Goal: Answer question/provide support: Share knowledge or assist other users

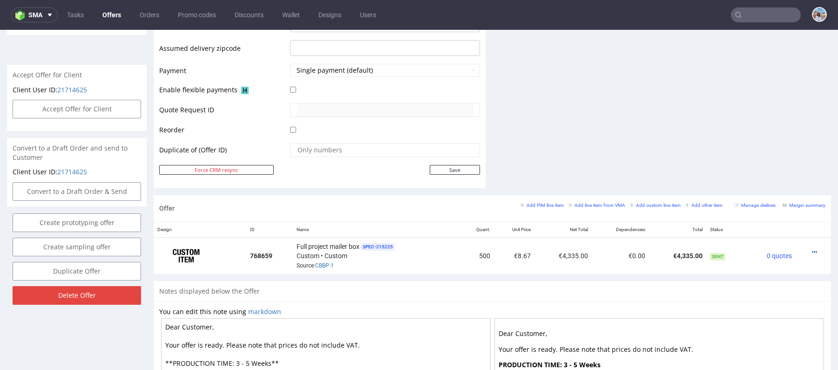
scroll to position [2, 0]
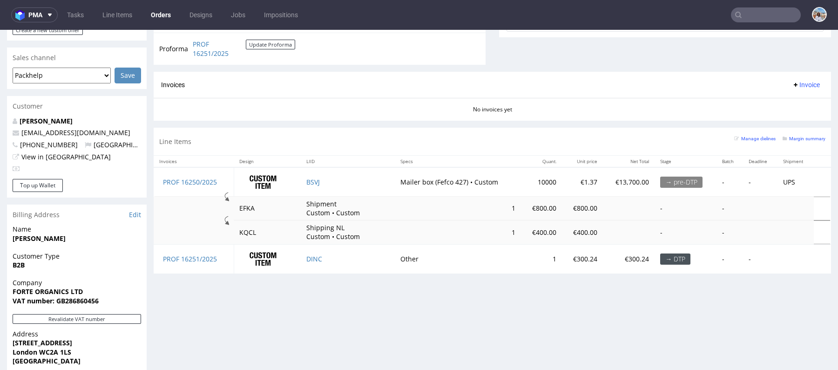
scroll to position [91, 0]
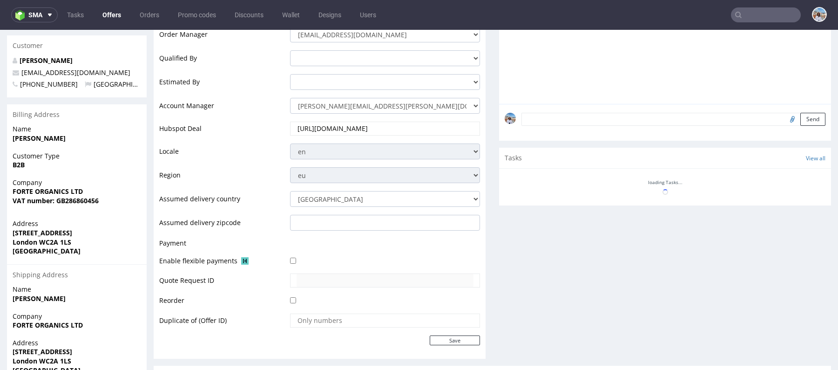
scroll to position [438, 0]
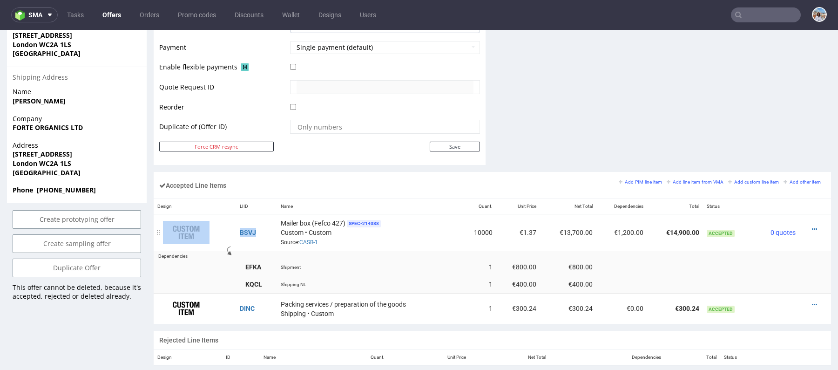
drag, startPoint x: 267, startPoint y: 230, endPoint x: 225, endPoint y: 230, distance: 42.4
click at [225, 230] on tr "BSVJ Mailer box (Fefco 427) SPEC- 214088 Custom • Custom Source: CASR-1 10000 €…" at bounding box center [492, 232] width 677 height 37
copy tr "BSVJ"
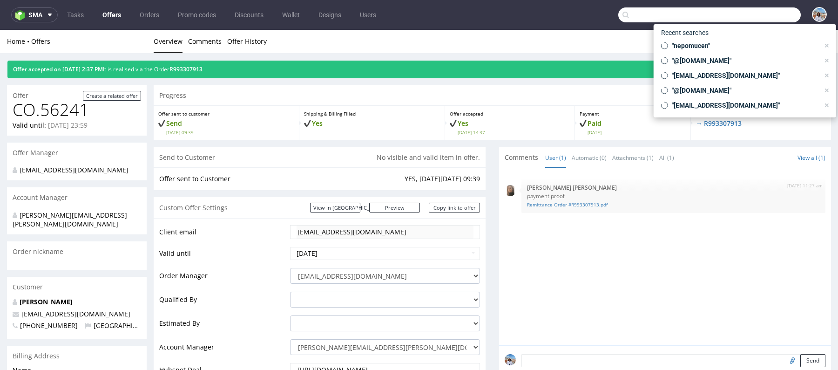
click at [739, 14] on input "text" at bounding box center [709, 14] width 182 height 15
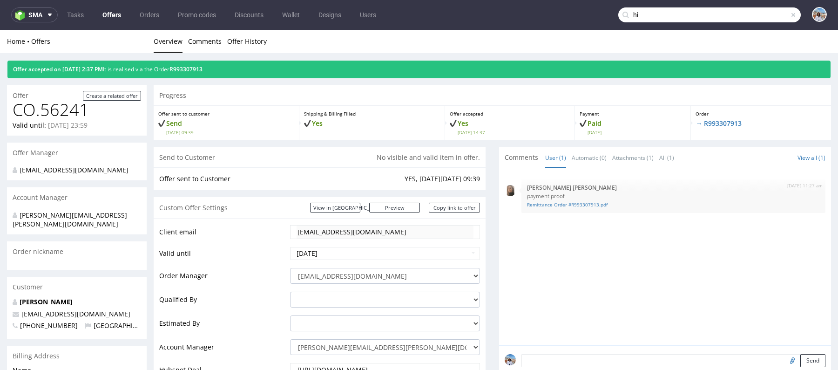
type input "h"
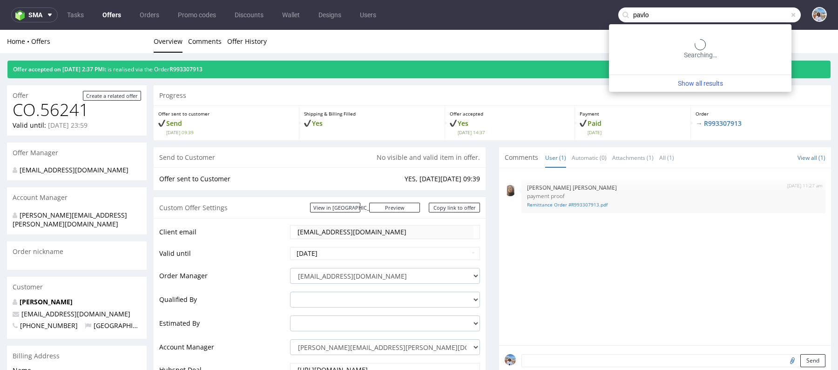
type input "pavlo"
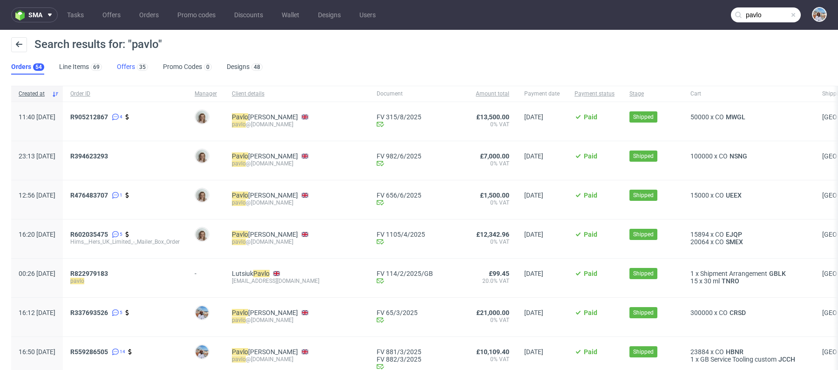
click at [135, 70] on div "35" at bounding box center [141, 66] width 13 height 9
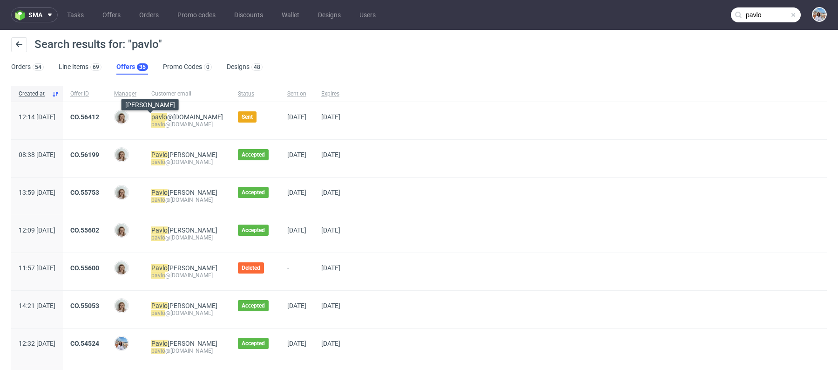
click at [139, 117] on div "Monika Poźniak" at bounding box center [125, 120] width 37 height 37
click at [99, 117] on link "CO.56412" at bounding box center [84, 116] width 29 height 7
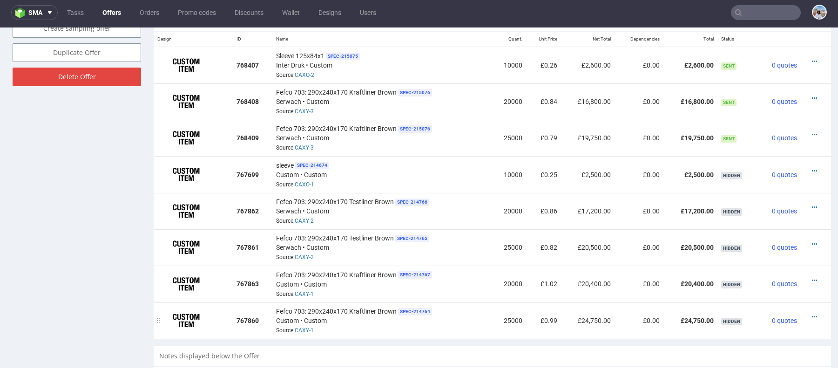
scroll to position [528, 0]
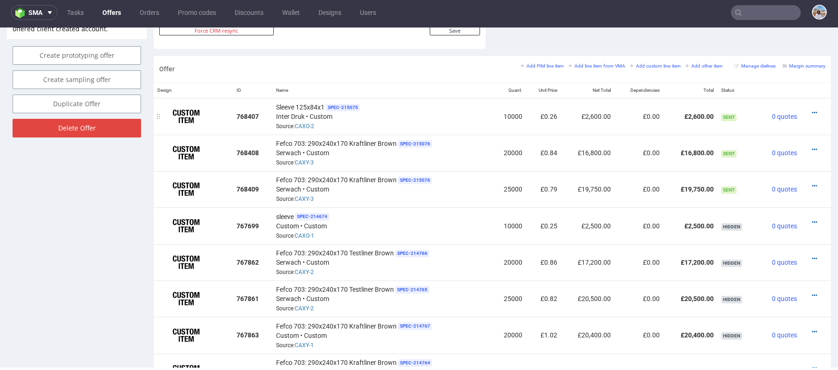
click at [300, 128] on div "Sleeve 125x84x1 SPEC- 215075 Inter Druk • Custom Source: CAXO-2" at bounding box center [382, 116] width 212 height 29
click at [303, 124] on link "CAXO-2" at bounding box center [305, 126] width 20 height 7
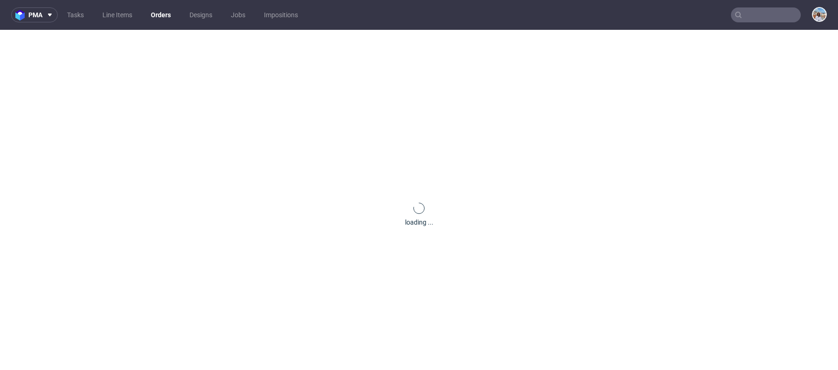
click at [754, 27] on nav "pma Tasks Line Items Orders Designs Jobs Impositions" at bounding box center [419, 15] width 838 height 30
click at [754, 23] on nav "pma Tasks Line Items Orders Designs Jobs Impositions" at bounding box center [419, 15] width 838 height 30
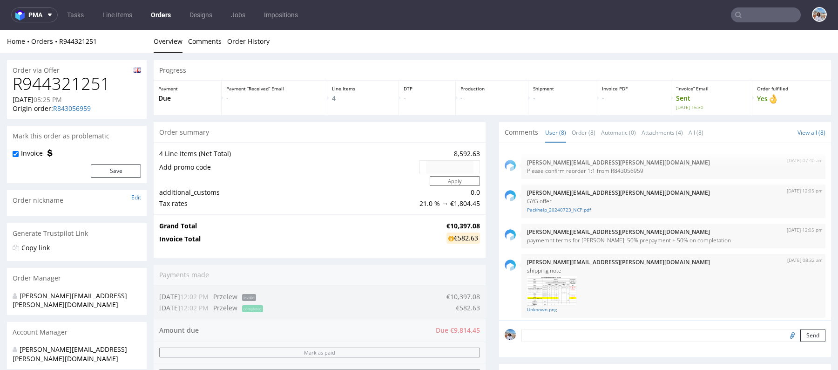
scroll to position [187, 0]
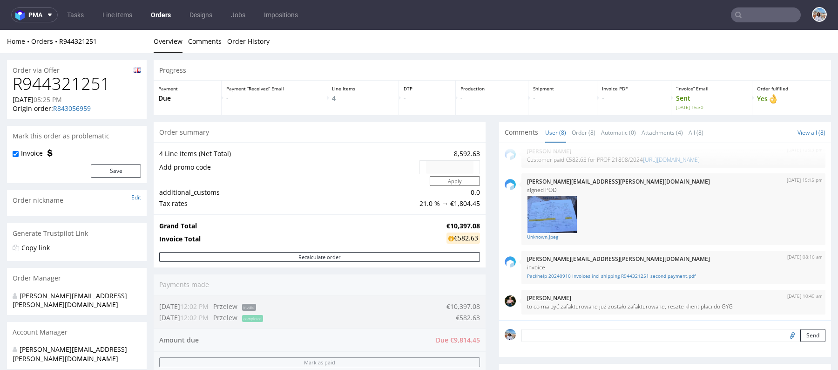
click at [747, 14] on input "text" at bounding box center [766, 14] width 70 height 15
paste input "[EMAIL_ADDRESS][DOMAIN_NAME]"
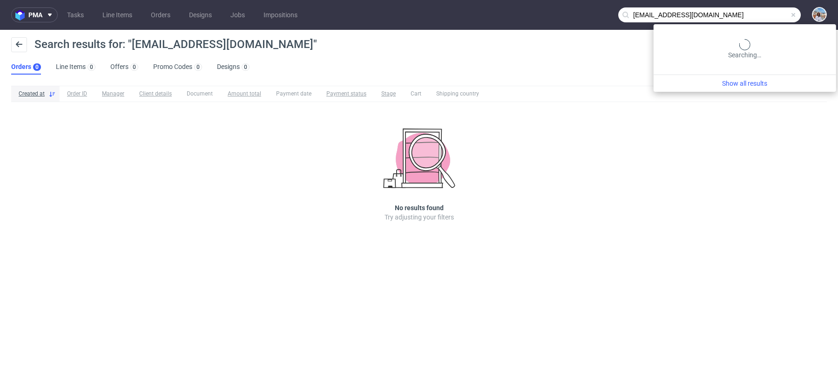
click at [756, 11] on input "info@kowab.sk" at bounding box center [709, 14] width 182 height 15
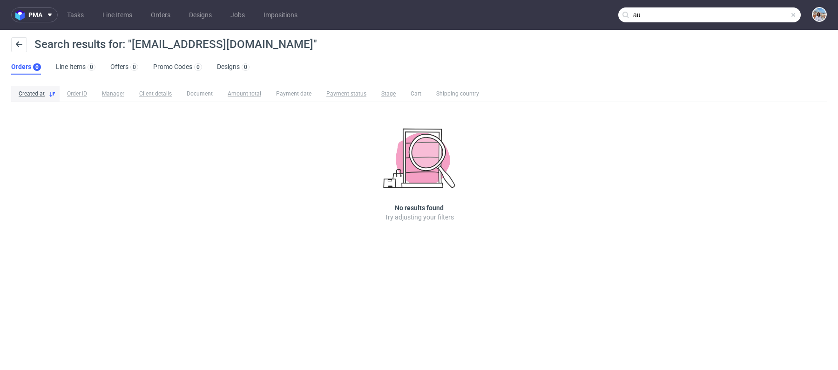
click at [716, 10] on input "au" at bounding box center [709, 14] width 182 height 15
paste input "chiara.meli@auxivo.com"
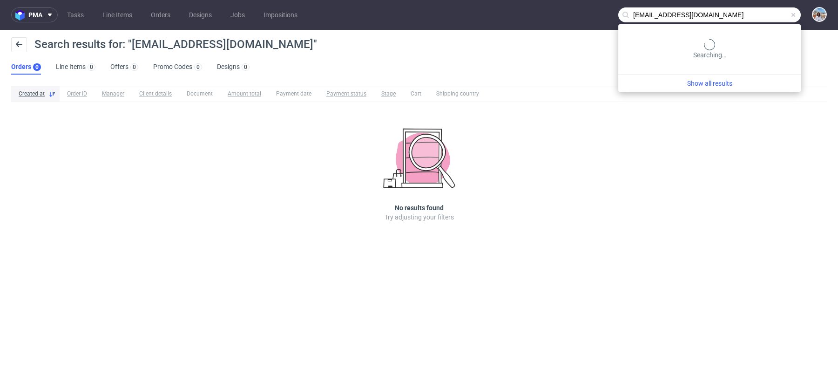
type input "chiara.meli@auxivo.com"
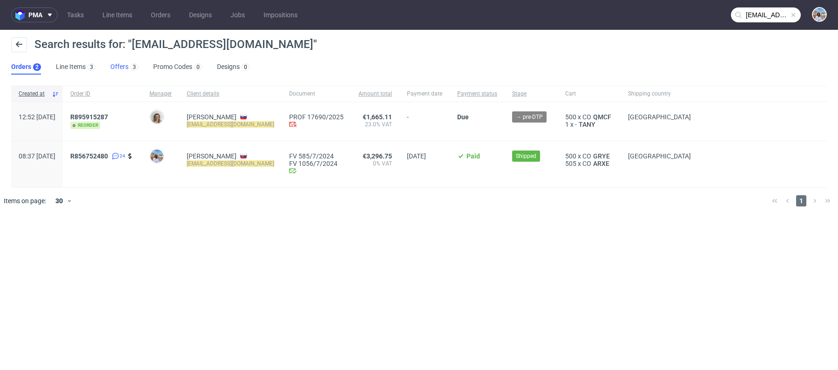
click at [128, 66] on div "3" at bounding box center [133, 66] width 10 height 9
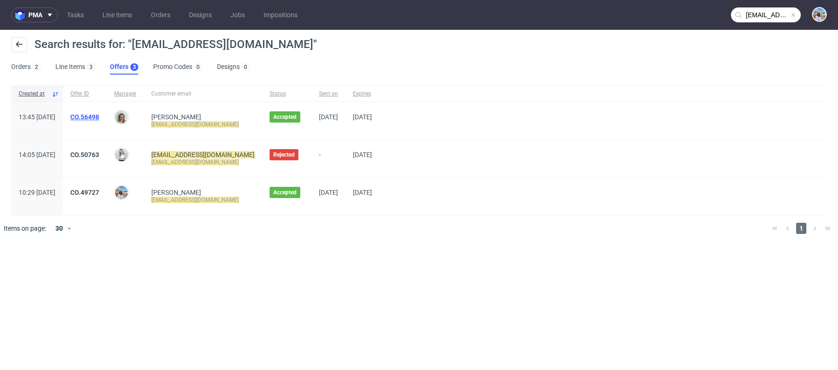
click at [99, 114] on link "CO.56498" at bounding box center [84, 116] width 29 height 7
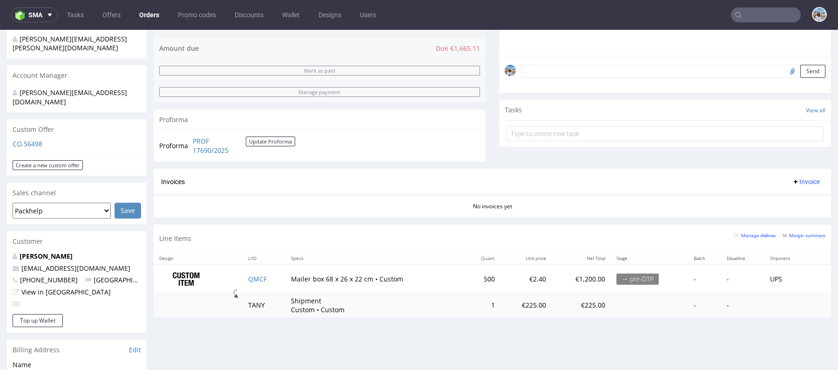
scroll to position [429, 0]
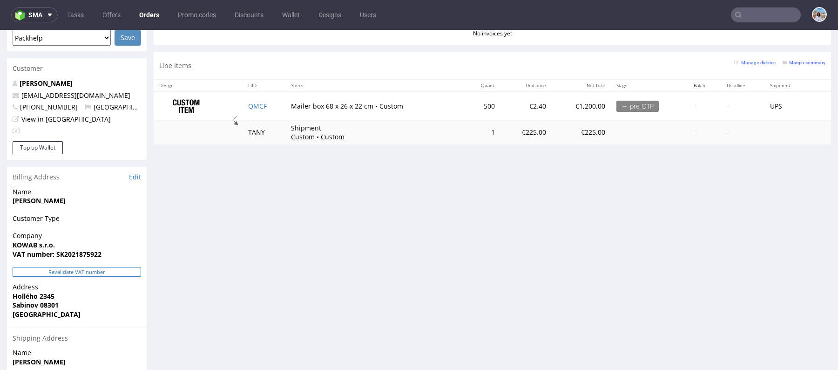
click at [97, 267] on button "Revalidate VAT number" at bounding box center [77, 272] width 128 height 10
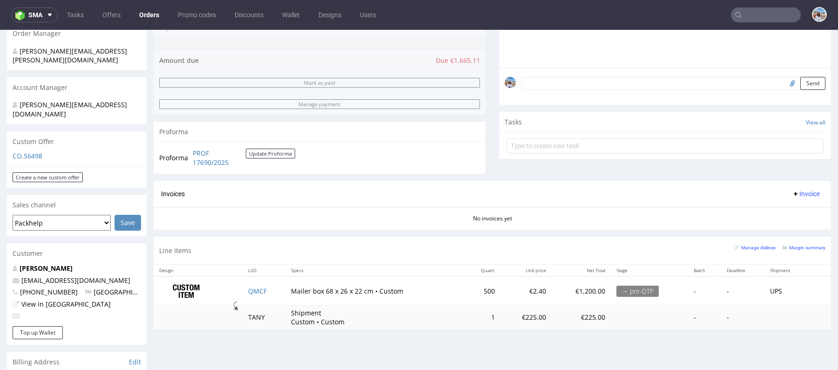
scroll to position [22, 0]
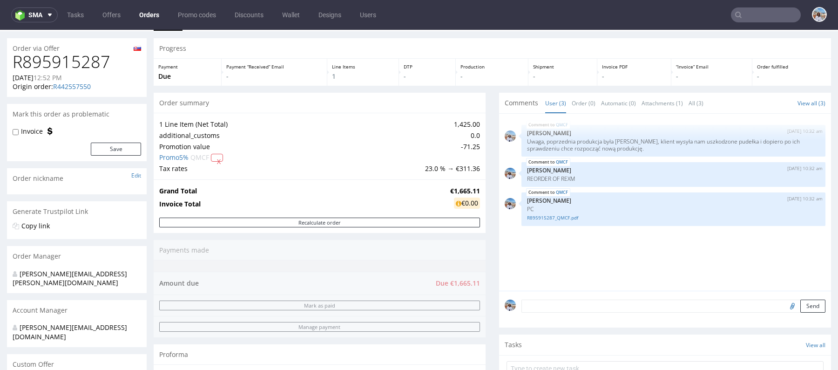
click at [182, 167] on td "Tax rates" at bounding box center [290, 168] width 263 height 11
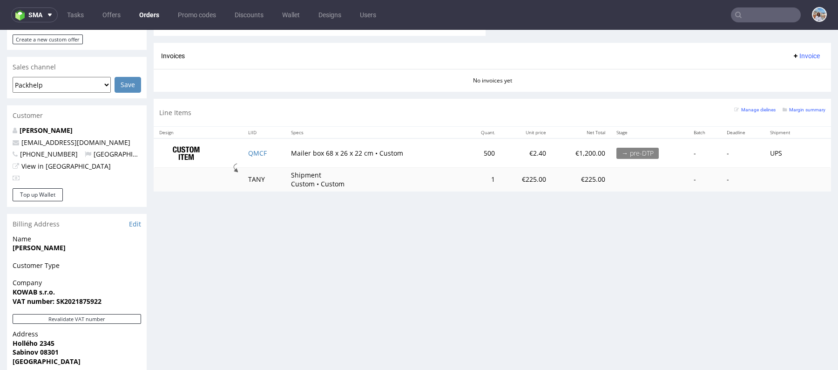
scroll to position [433, 0]
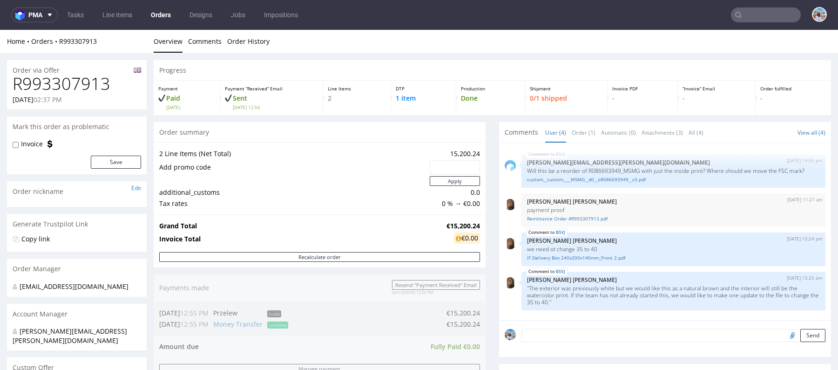
scroll to position [322, 0]
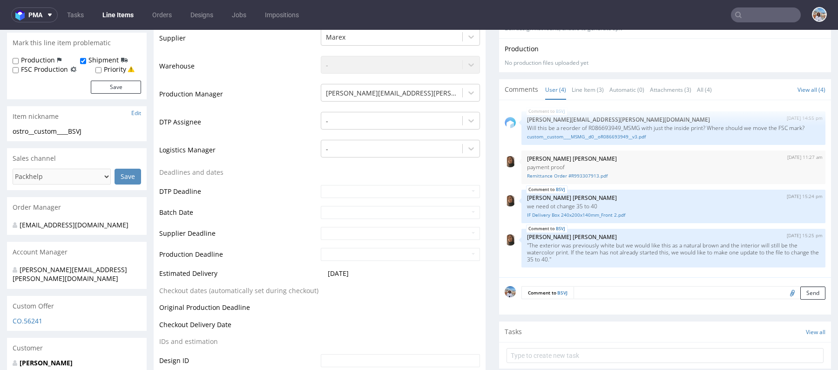
scroll to position [429, 0]
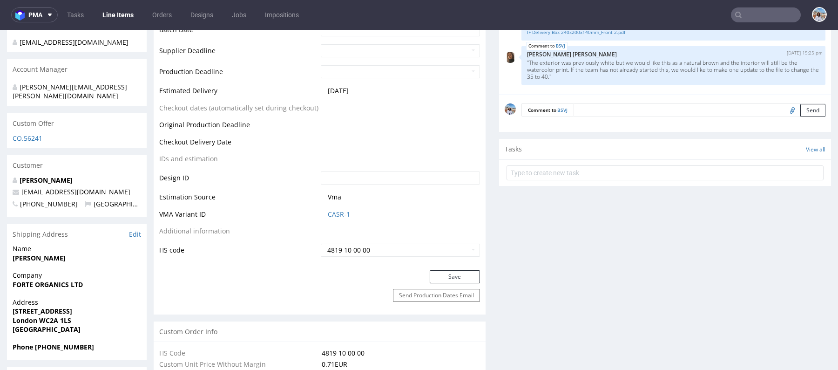
click at [343, 205] on td "Vma" at bounding box center [399, 199] width 162 height 17
click at [338, 213] on link "CASR-1" at bounding box center [339, 213] width 22 height 9
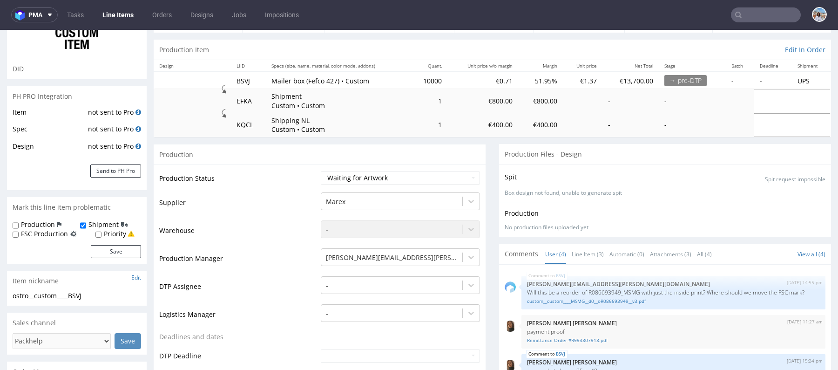
scroll to position [0, 0]
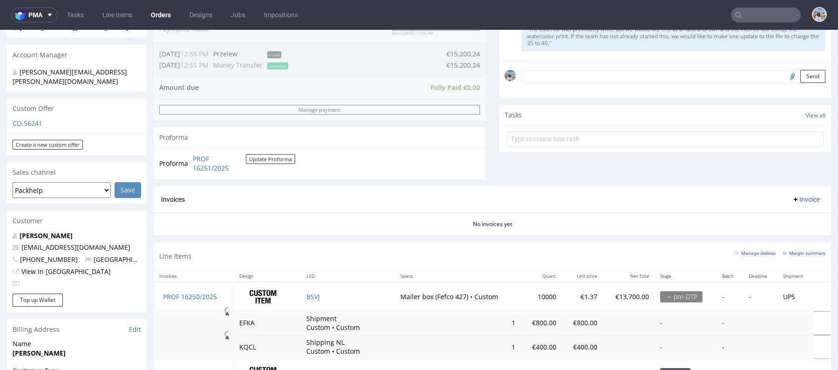
scroll to position [179, 0]
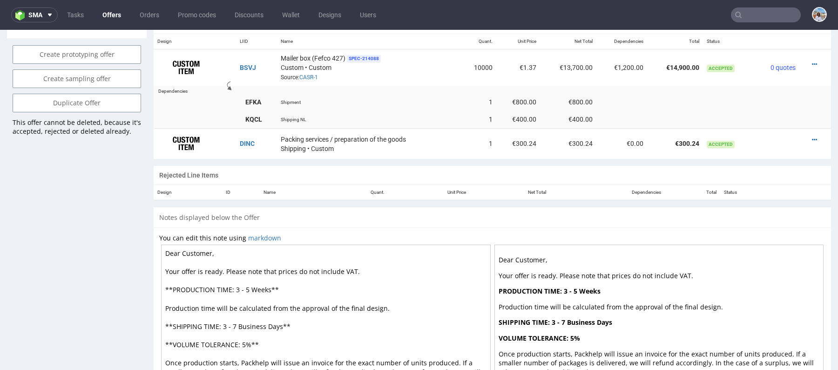
scroll to position [513, 0]
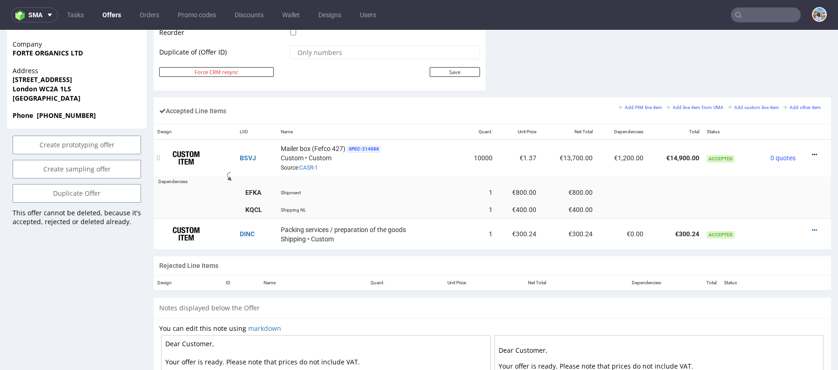
click at [812, 151] on icon at bounding box center [814, 154] width 5 height 7
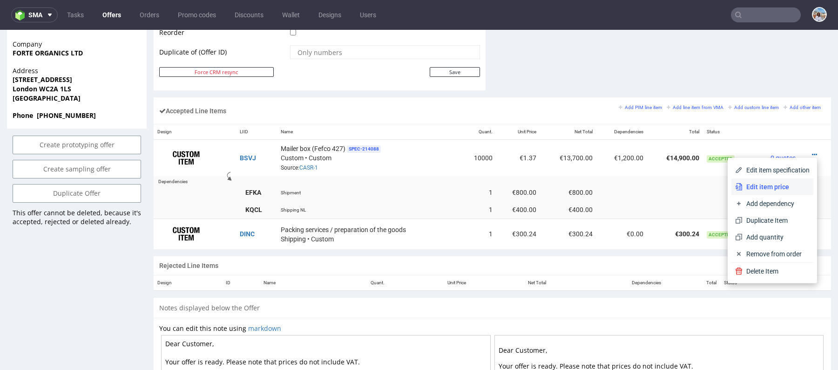
click at [748, 190] on span "Edit item price" at bounding box center [775, 186] width 67 height 9
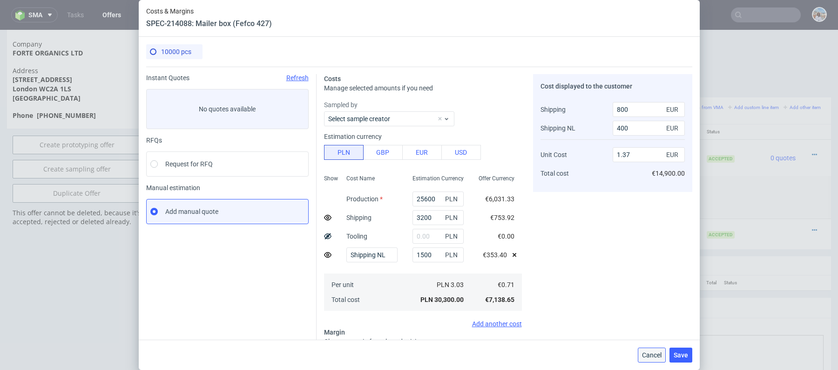
click at [652, 358] on button "Cancel" at bounding box center [652, 354] width 28 height 15
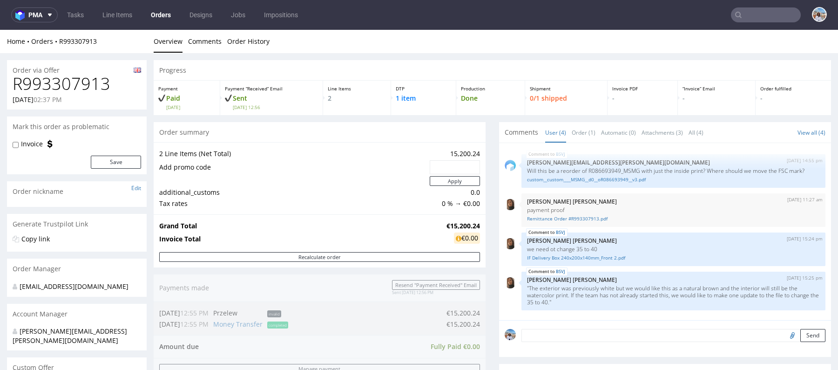
scroll to position [311, 0]
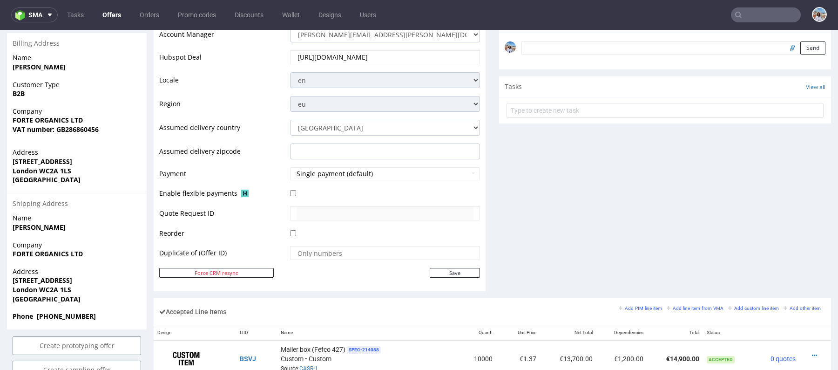
scroll to position [517, 0]
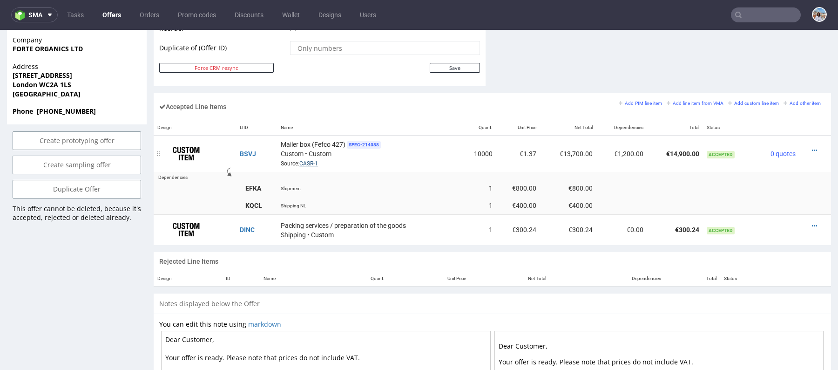
click at [313, 160] on link "CASR-1" at bounding box center [308, 163] width 19 height 7
click at [812, 147] on icon at bounding box center [814, 150] width 5 height 7
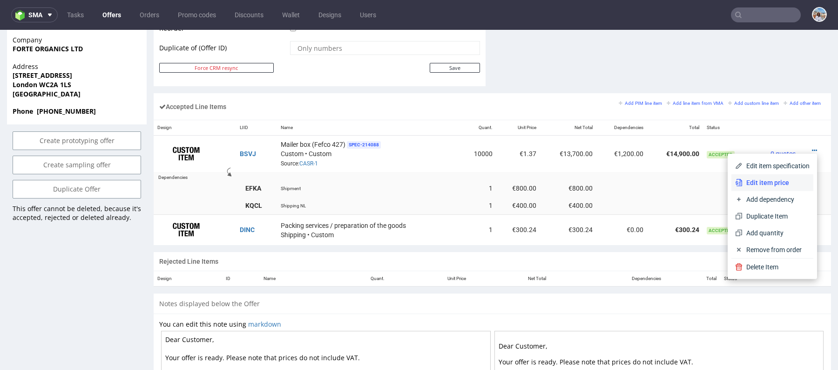
click at [763, 182] on span "Edit item price" at bounding box center [775, 182] width 67 height 9
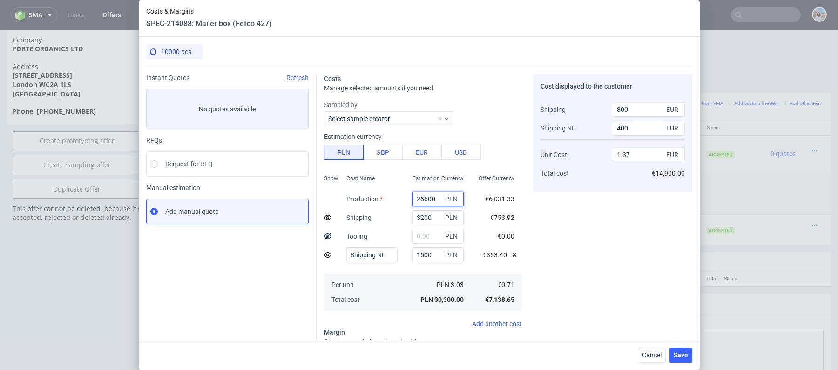
click at [429, 200] on input "25600" at bounding box center [437, 198] width 51 height 15
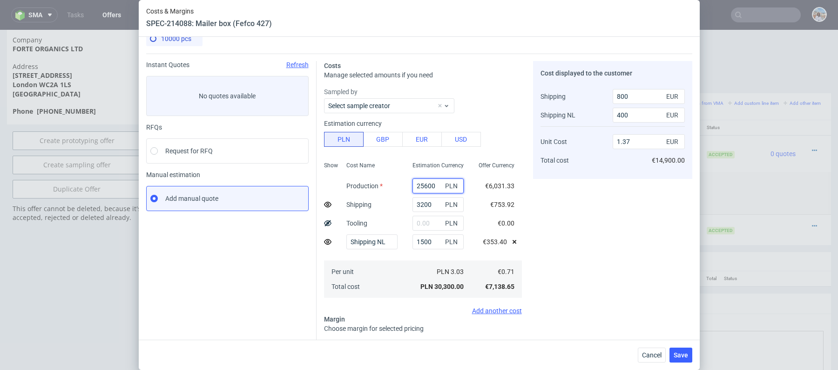
scroll to position [14, 0]
paste input "405"
type input "40500"
type input "2.11"
type input "40500"
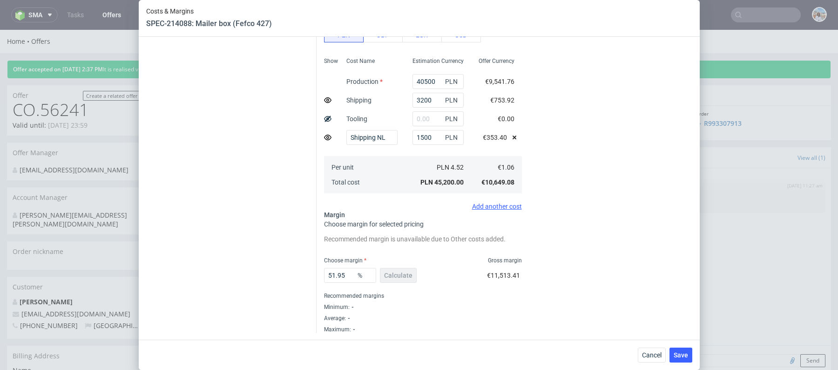
scroll to position [61, 0]
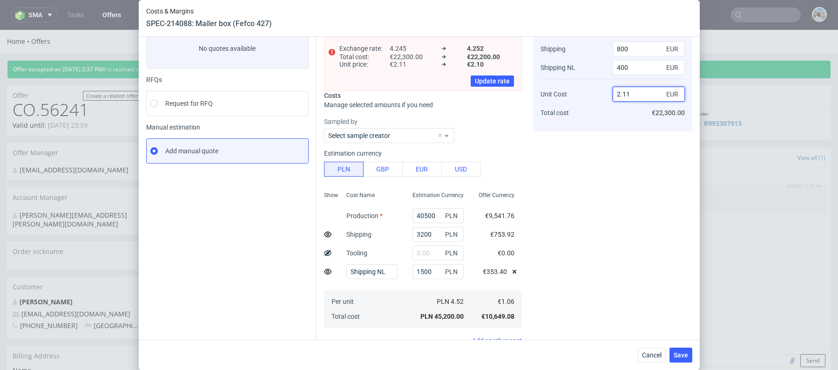
click at [624, 94] on input "2.11" at bounding box center [649, 94] width 72 height 15
type input "1.01"
type input "5.357142857142857"
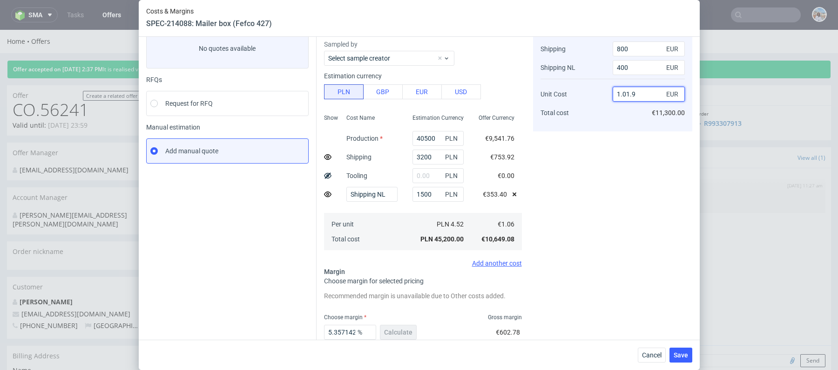
type input "0.95"
type input "NaN"
type input "0.954"
type input "1.303538175046555"
type input "0"
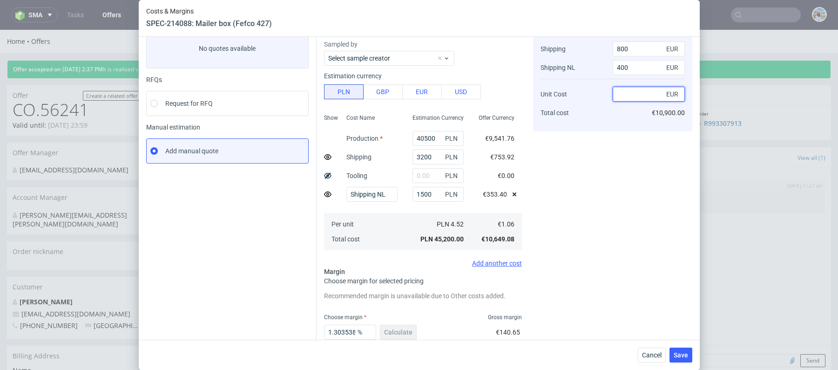
type input "1"
type input "5.357142857142857"
type input "1.01."
type input "NaN"
type input "0"
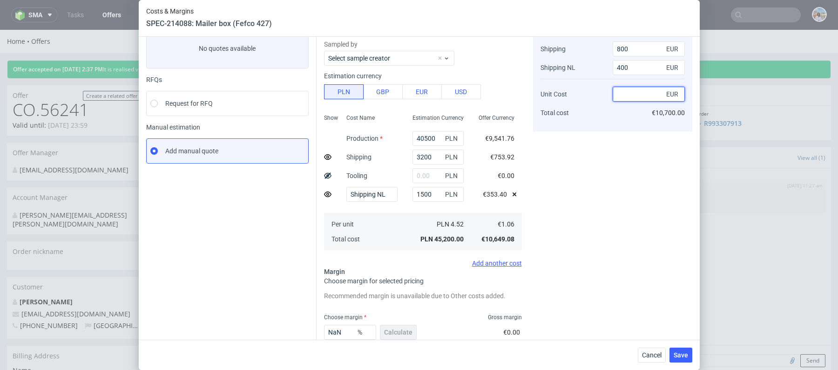
type input "-783.3333333333333"
type input "0.011"
type input "-709.1603053435114"
type input "0"
type input "-783.3333333333333"
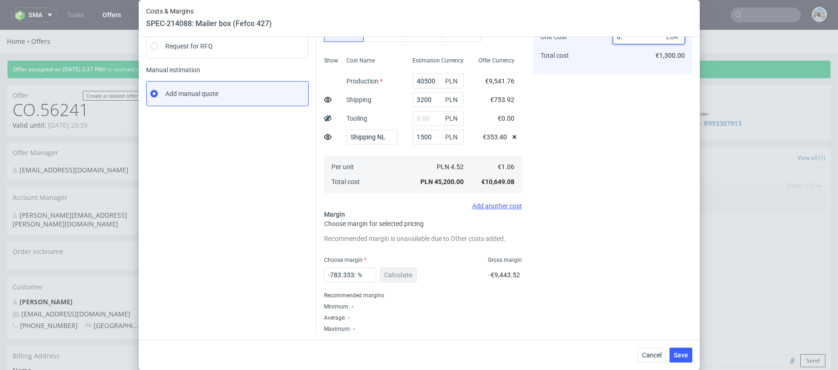
type input "0"
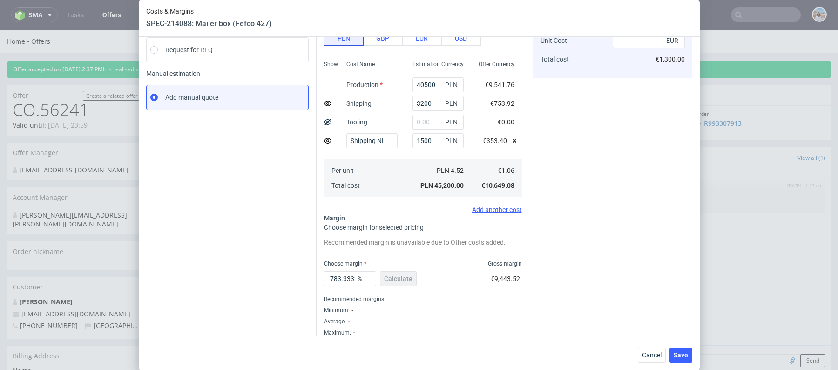
click at [377, 286] on div "-783.3333333333333 % Calculate" at bounding box center [371, 280] width 94 height 26
click at [336, 282] on input "-783.3333333333333" at bounding box center [350, 278] width 52 height 15
type input "2"
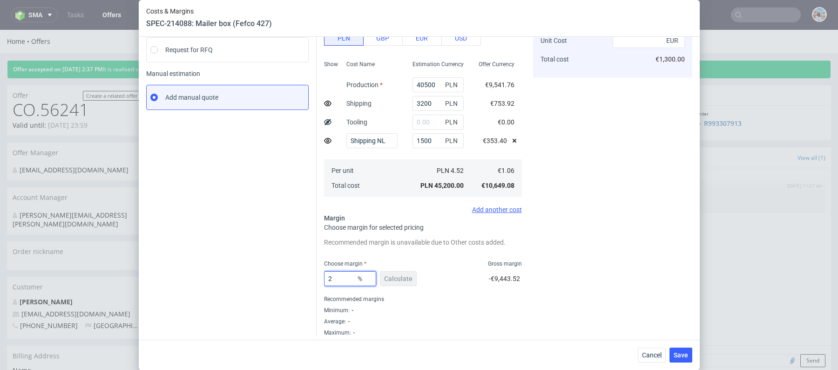
type input "0.98"
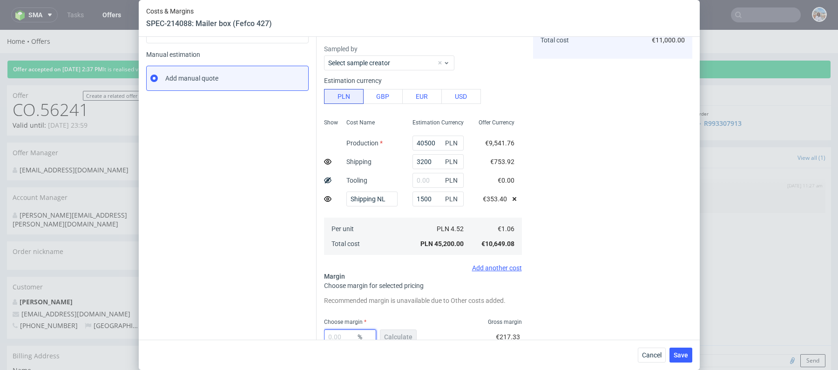
type input "0"
type input "0.95"
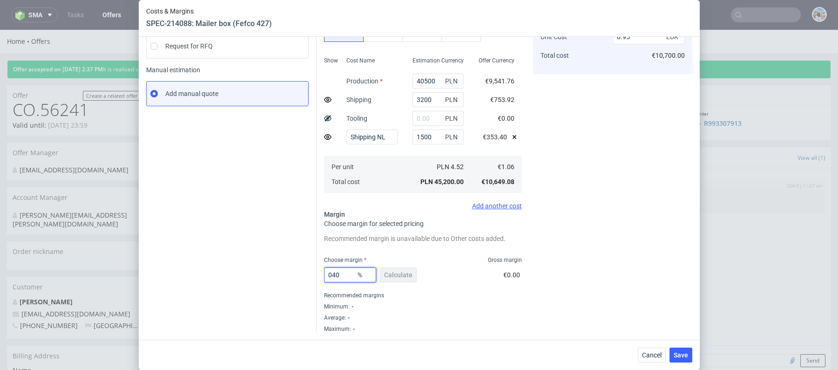
type input "40"
type input "1.66"
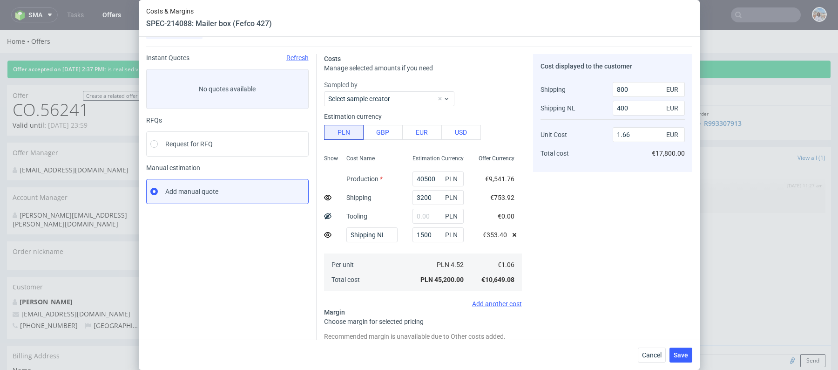
scroll to position [95, 0]
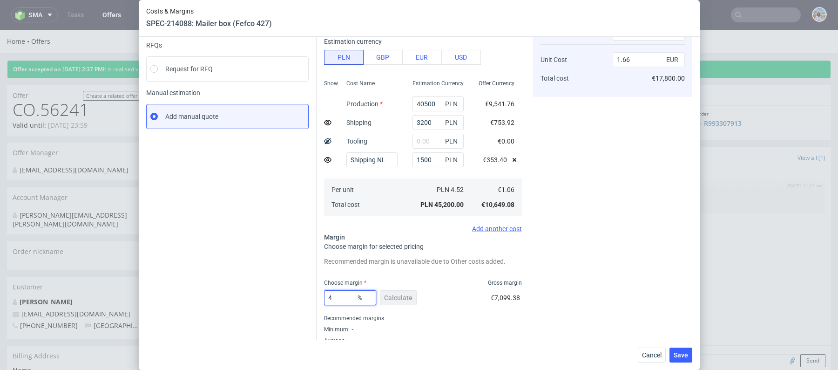
type input "45"
type input "1.83"
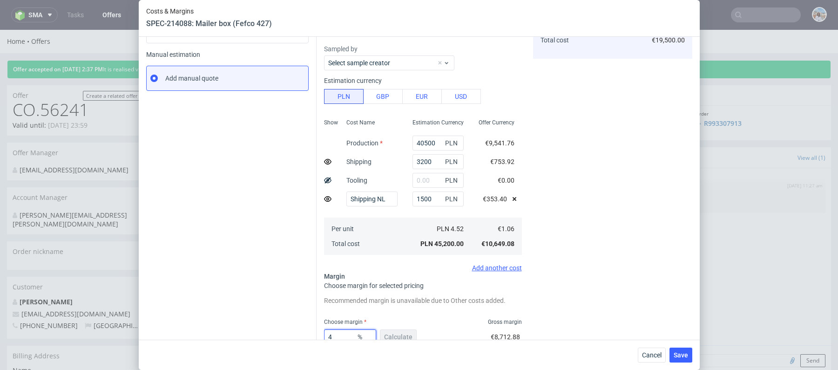
type input "46"
type input "1.86"
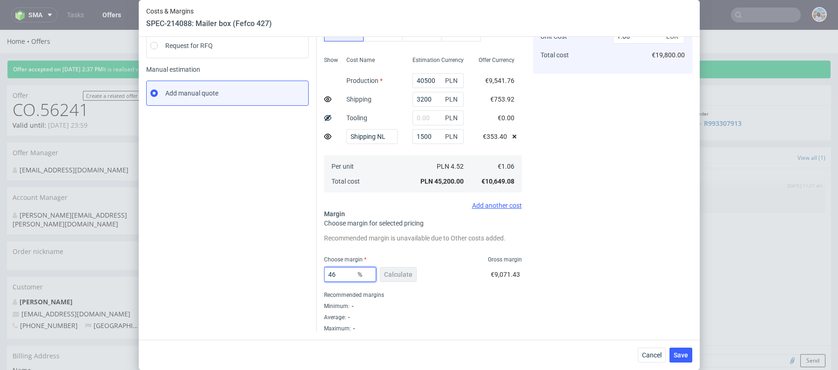
scroll to position [118, 0]
type input "47"
type input "1.9"
type input "48"
type input "1.94"
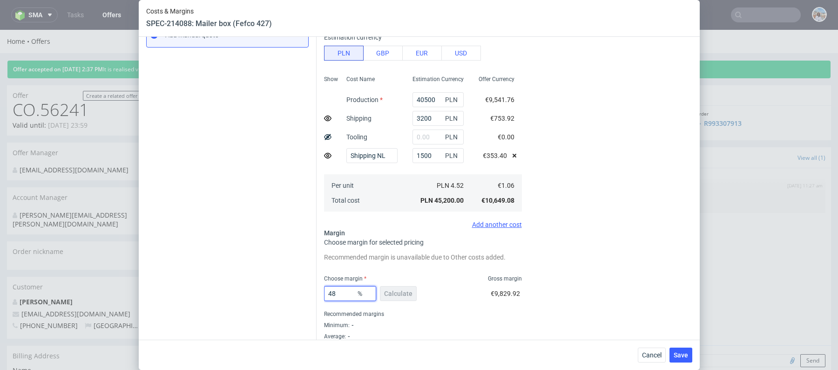
scroll to position [194, 0]
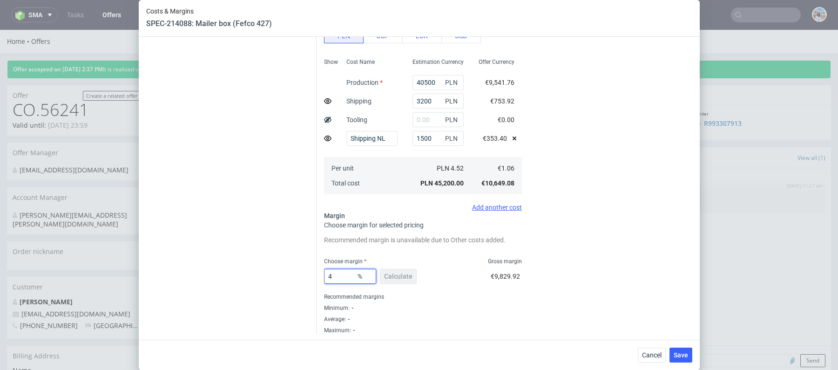
type input "49"
type input "1.98"
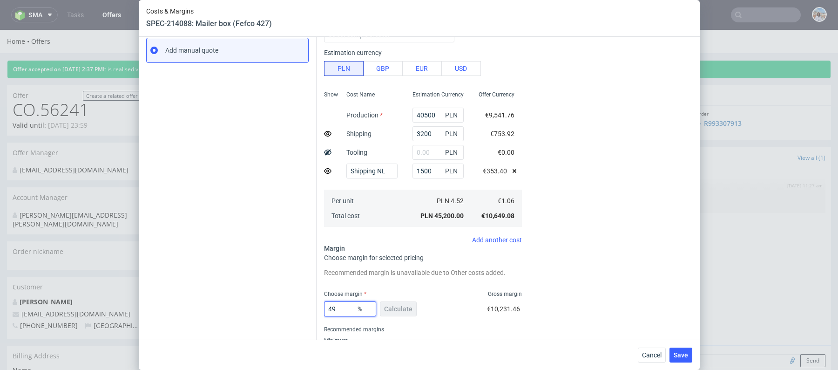
scroll to position [162, 0]
type input "48"
type input "1.94"
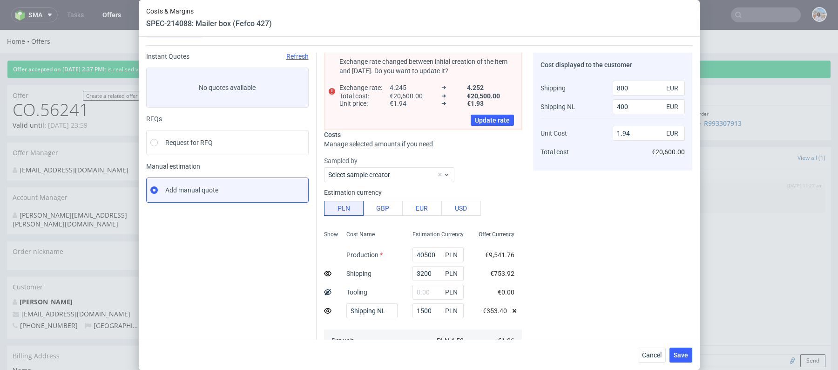
type input "48"
click at [680, 346] on div "Cancel Save" at bounding box center [419, 354] width 561 height 30
click at [680, 352] on span "Save" at bounding box center [680, 354] width 14 height 7
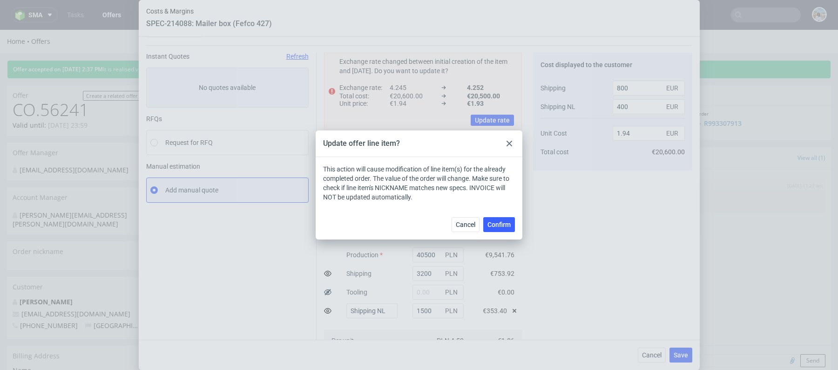
click at [514, 140] on div at bounding box center [509, 143] width 11 height 11
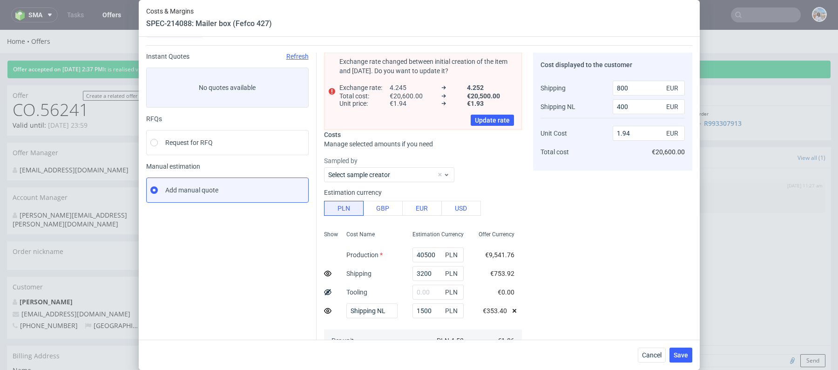
scroll to position [195, 0]
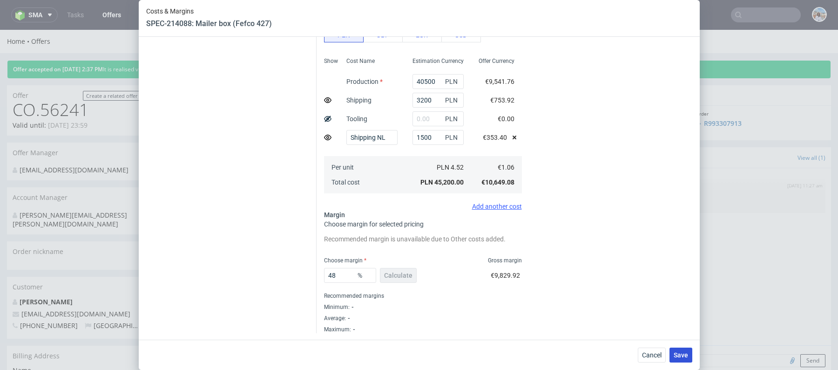
click at [674, 355] on span "Save" at bounding box center [680, 354] width 14 height 7
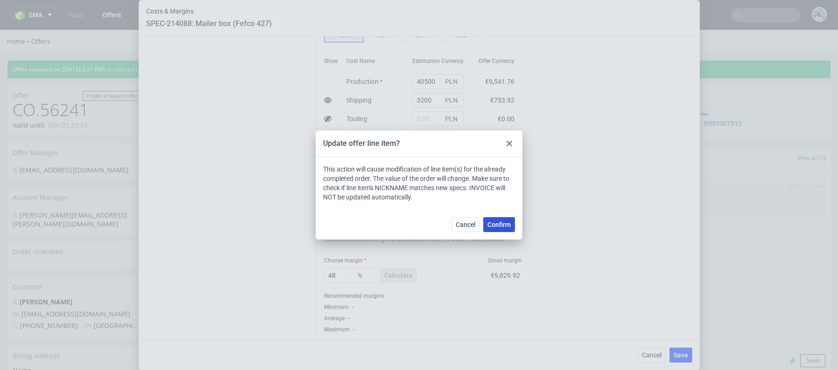
click at [500, 226] on span "Confirm" at bounding box center [498, 224] width 23 height 7
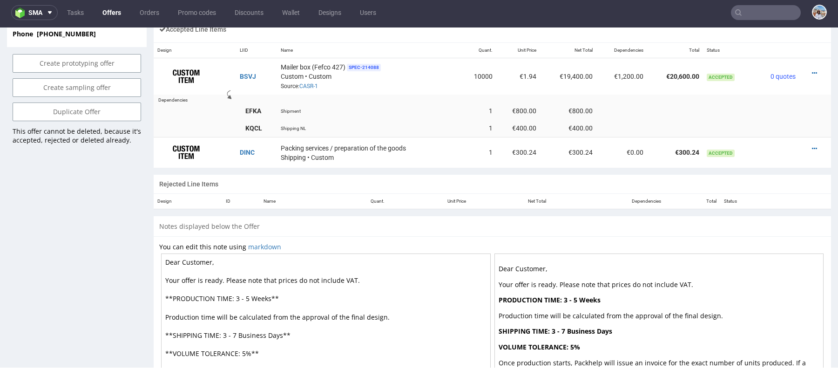
scroll to position [496, 0]
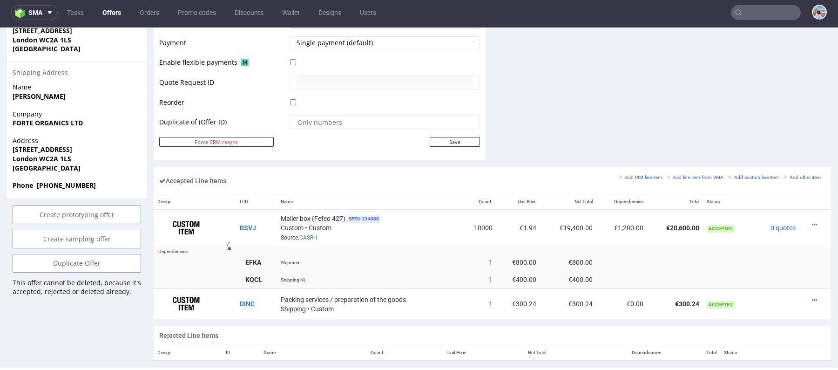
scroll to position [402, 0]
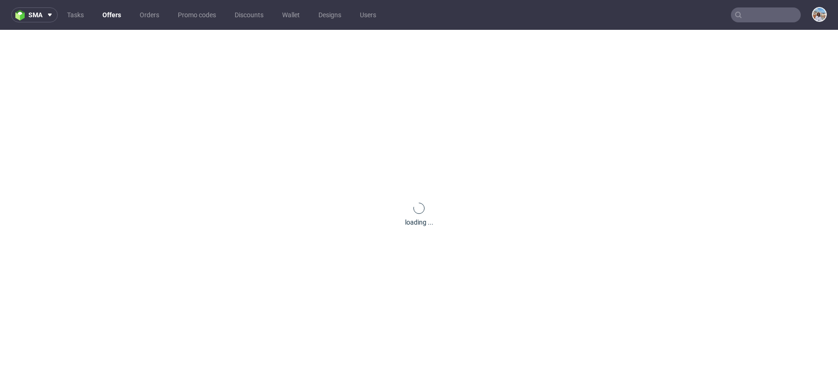
click at [744, 13] on input "text" at bounding box center [766, 14] width 70 height 15
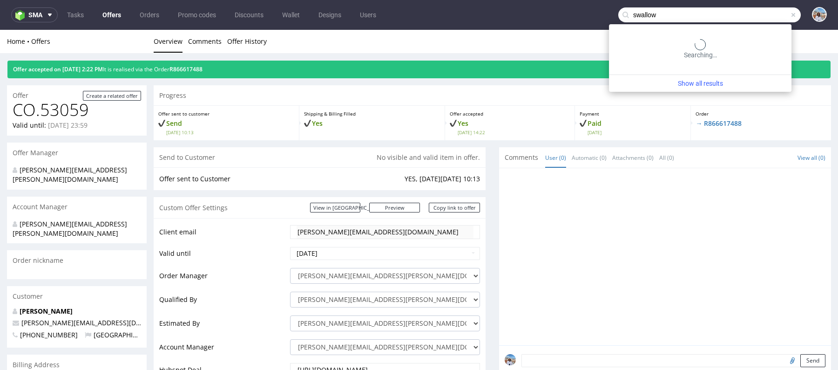
type input "swallow"
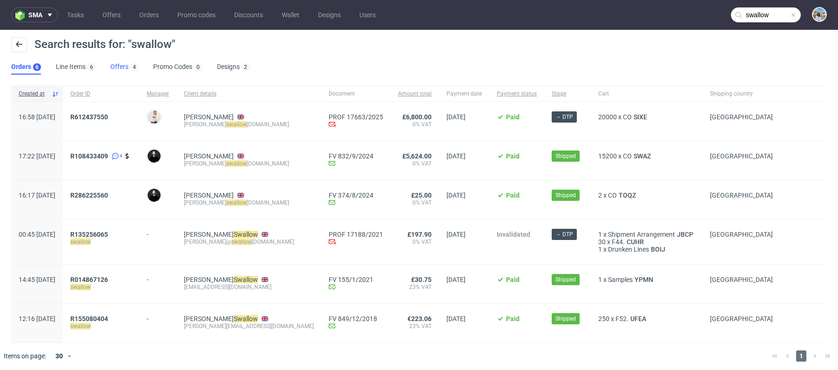
click at [120, 64] on link "Offers 4" at bounding box center [124, 67] width 28 height 15
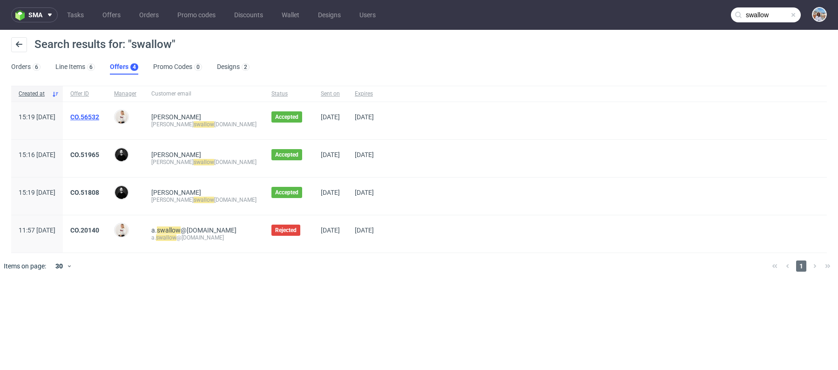
click at [99, 113] on link "CO.56532" at bounding box center [84, 116] width 29 height 7
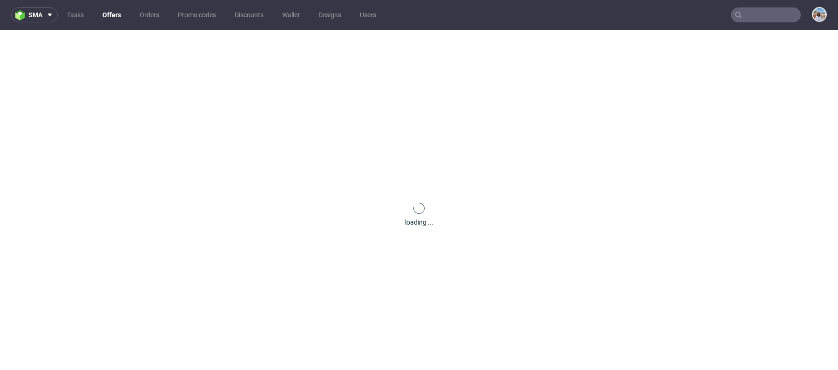
click at [122, 113] on div "loading ..." at bounding box center [419, 215] width 838 height 370
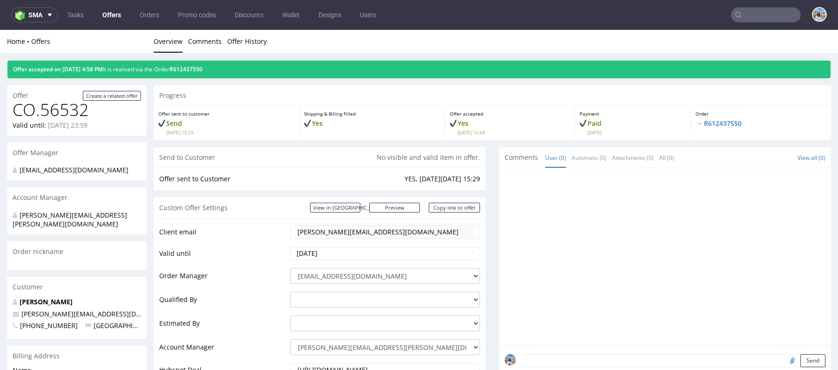
click at [709, 118] on div "Order → R612437550" at bounding box center [761, 123] width 140 height 34
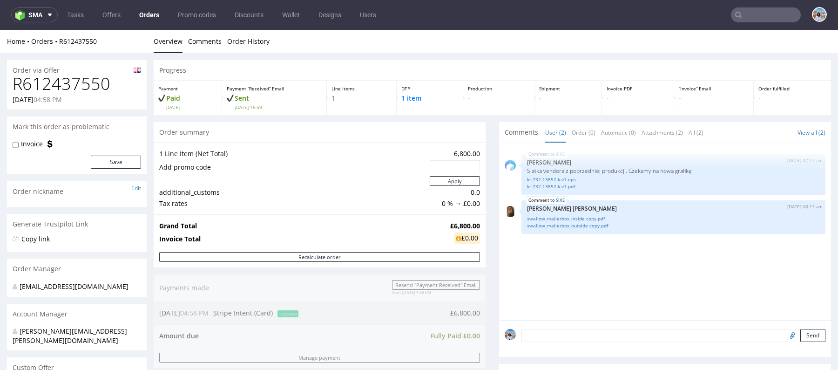
click at [471, 229] on strong "£6,800.00" at bounding box center [465, 225] width 30 height 9
copy strong "£6,800.00"
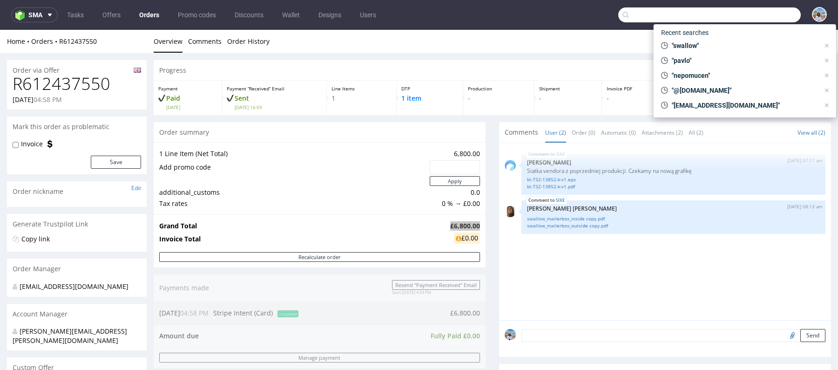
click at [750, 19] on input "text" at bounding box center [709, 14] width 182 height 15
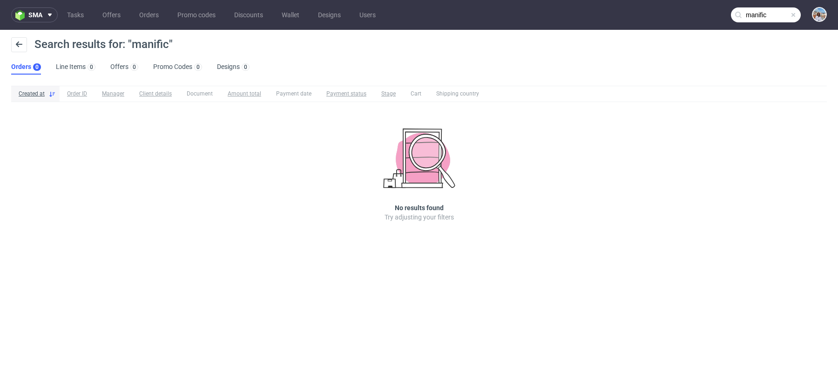
click at [784, 15] on input "manific" at bounding box center [766, 14] width 70 height 15
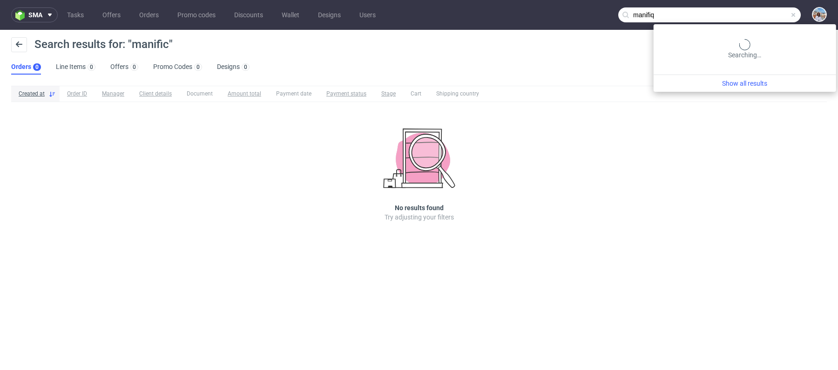
type input "manifiq"
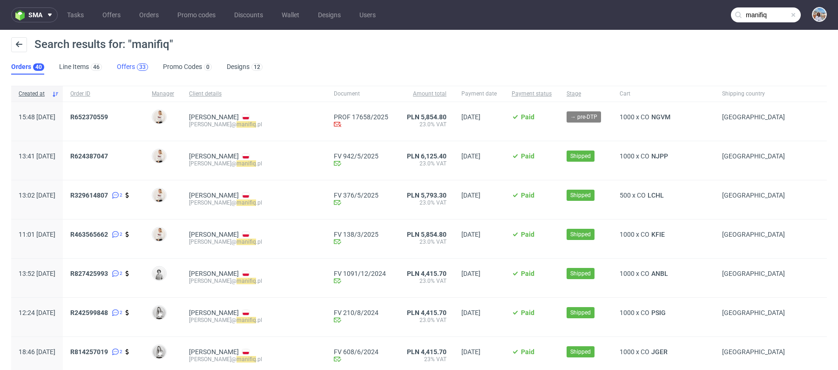
click at [141, 65] on div "33" at bounding box center [142, 67] width 7 height 7
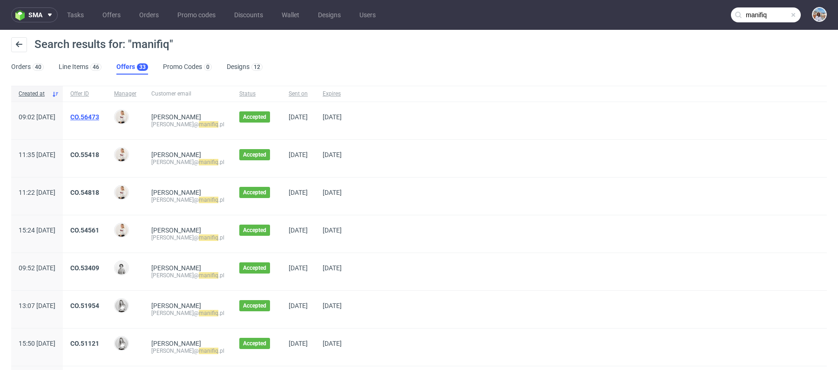
click at [99, 117] on link "CO.56473" at bounding box center [84, 116] width 29 height 7
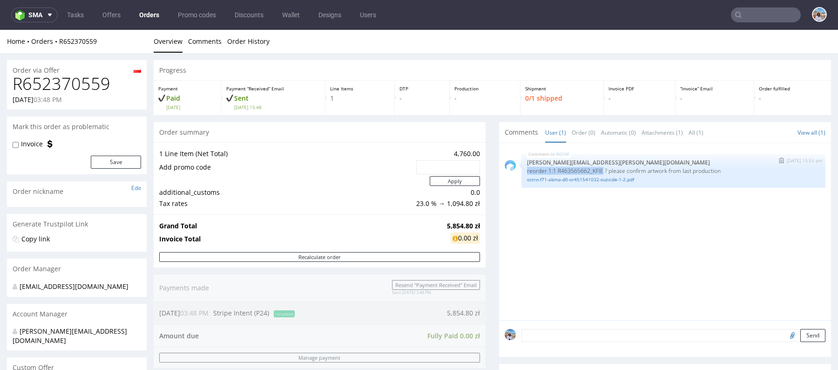
drag, startPoint x: 519, startPoint y: 168, endPoint x: 599, endPoint y: 169, distance: 79.6
click at [599, 169] on div "NGVM [DATE] 15:53 pm [PERSON_NAME][EMAIL_ADDRESS][PERSON_NAME][DOMAIN_NAME] reo…" at bounding box center [673, 171] width 304 height 34
copy p "reorder 1:1 R463565662_KFIE"
click at [468, 225] on strong "5,854.80 zł" at bounding box center [463, 225] width 33 height 9
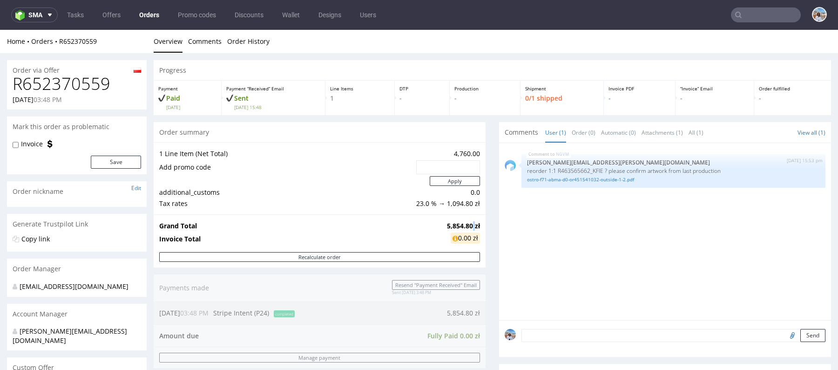
click at [468, 225] on strong "5,854.80 zł" at bounding box center [463, 225] width 33 height 9
copy strong "5,854.80 zł"
click at [566, 339] on textarea at bounding box center [673, 335] width 304 height 13
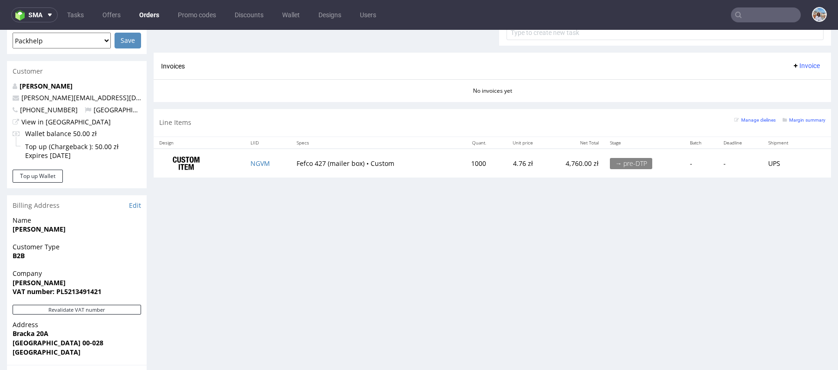
scroll to position [513, 0]
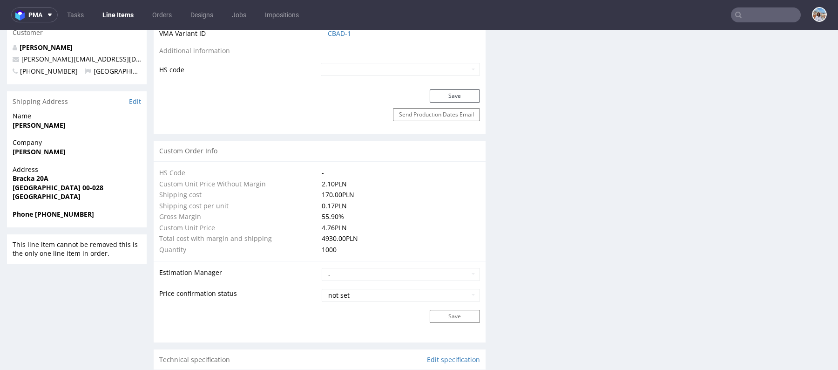
scroll to position [449, 0]
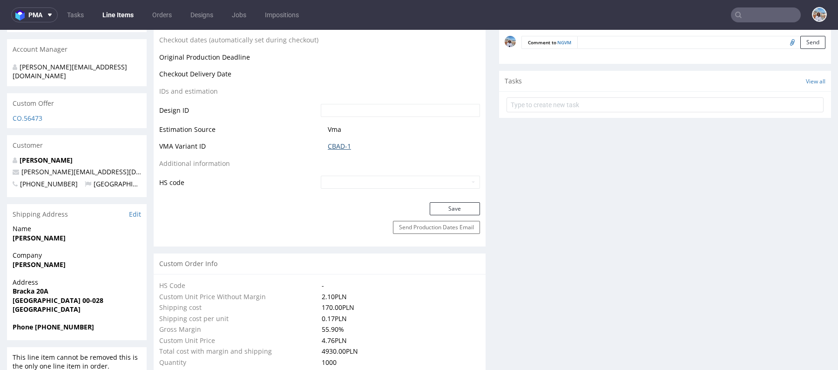
click at [341, 148] on link "CBAD-1" at bounding box center [339, 145] width 23 height 9
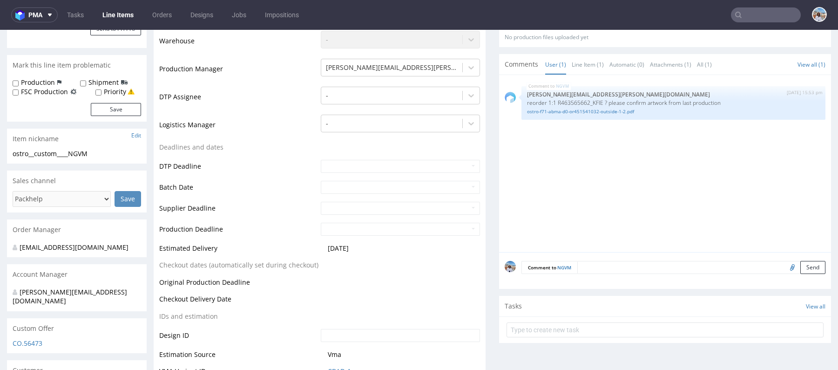
click at [624, 276] on div "Comment to NGVM Send" at bounding box center [665, 270] width 332 height 37
click at [614, 268] on textarea at bounding box center [701, 267] width 248 height 13
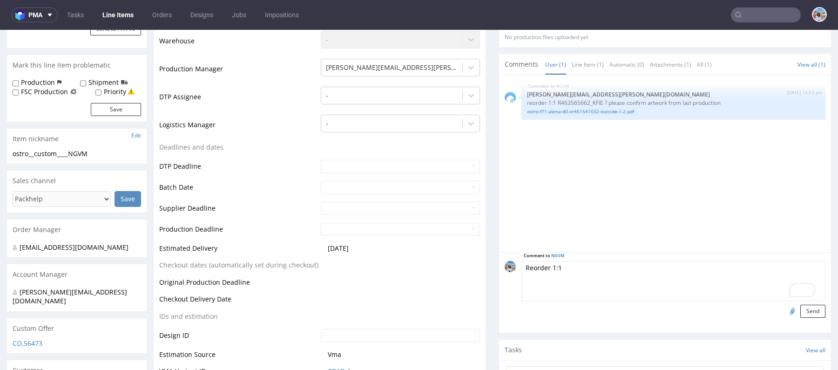
paste textarea "KFIE"
type textarea "Reorder 1:1 KFIE"
click at [808, 312] on button "Send" at bounding box center [812, 310] width 25 height 13
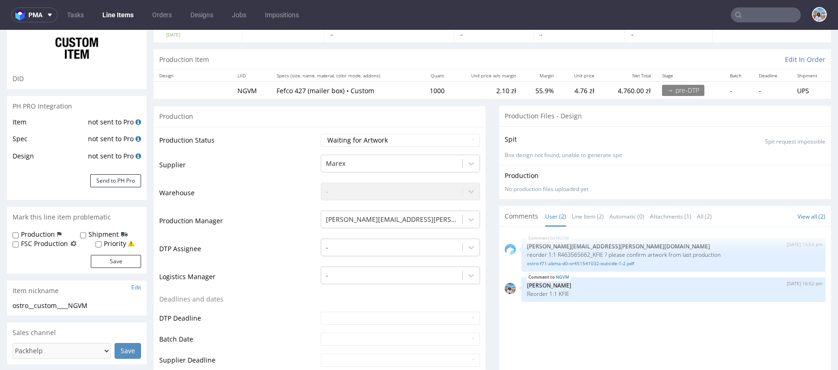
scroll to position [0, 0]
